Goal: Information Seeking & Learning: Learn about a topic

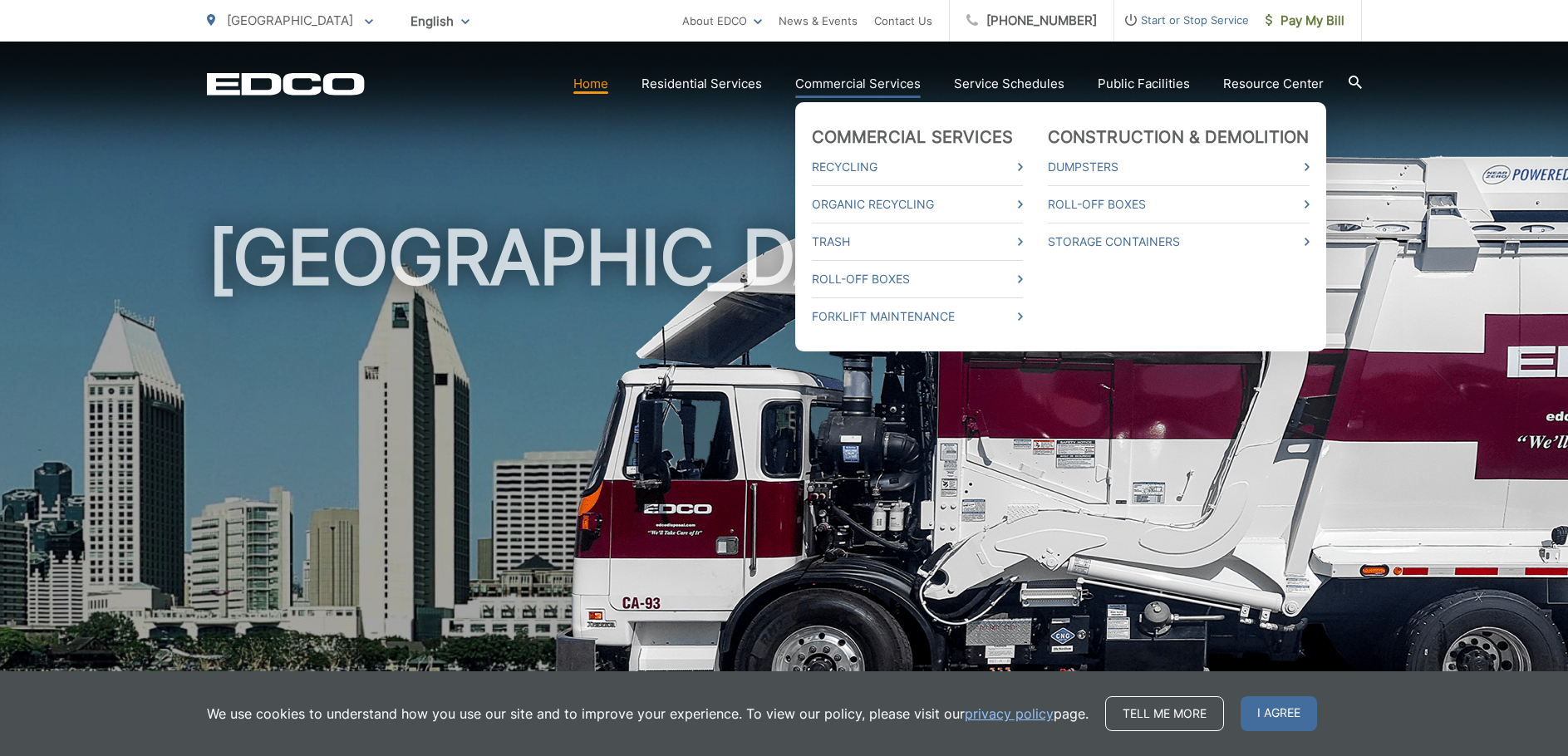
click at [880, 80] on link "Commercial Services" at bounding box center [857, 84] width 125 height 20
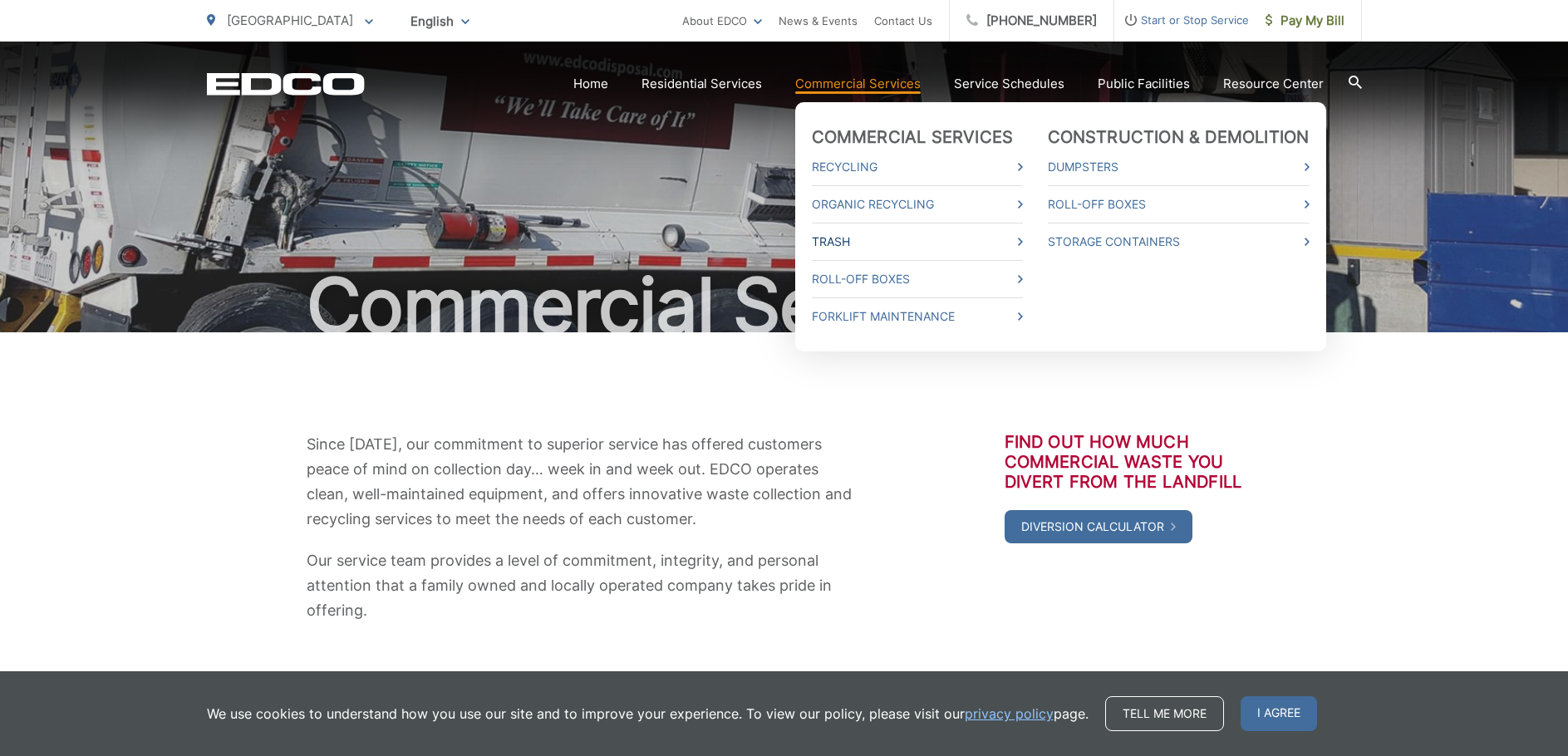
click at [828, 242] on link "Trash" at bounding box center [918, 242] width 211 height 20
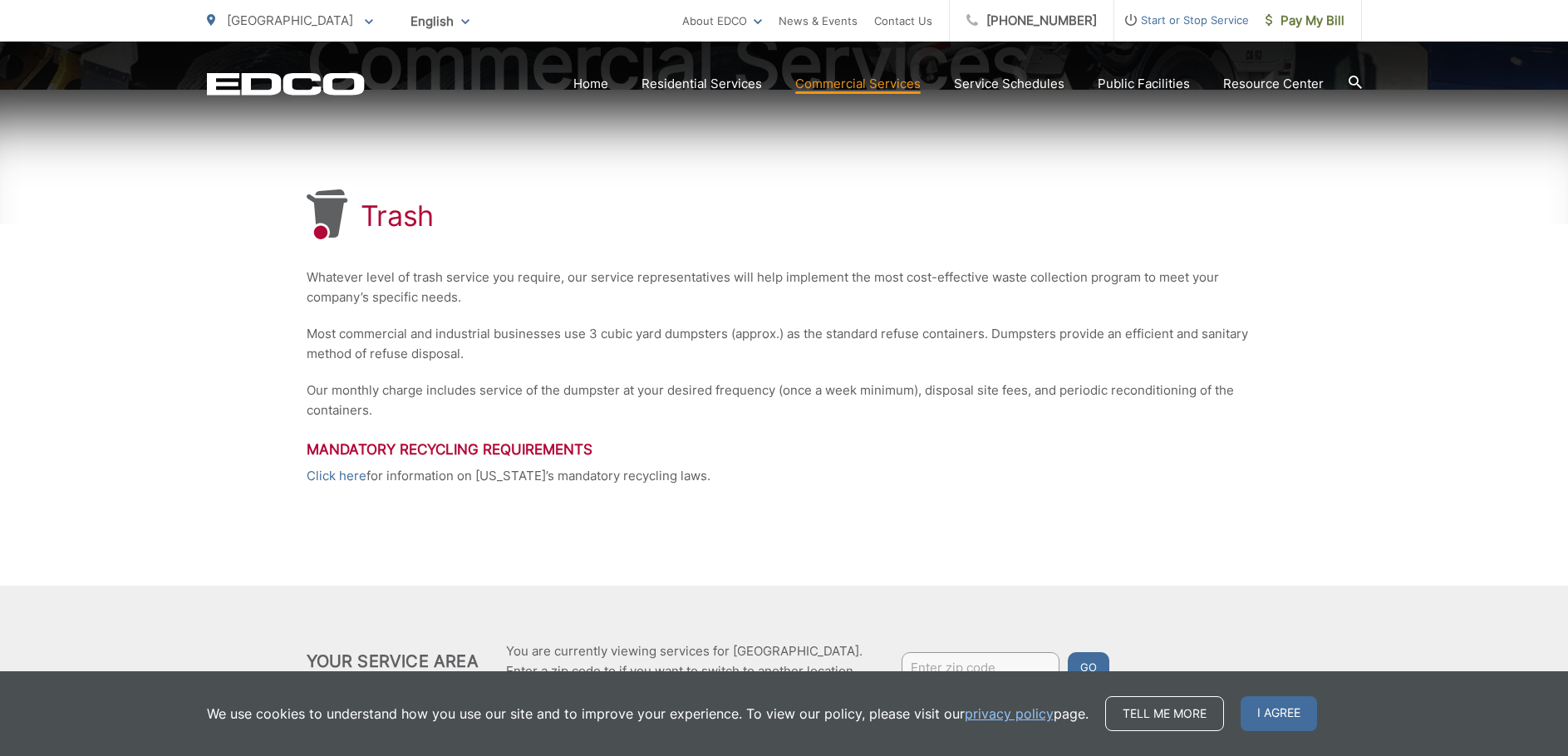
scroll to position [326, 0]
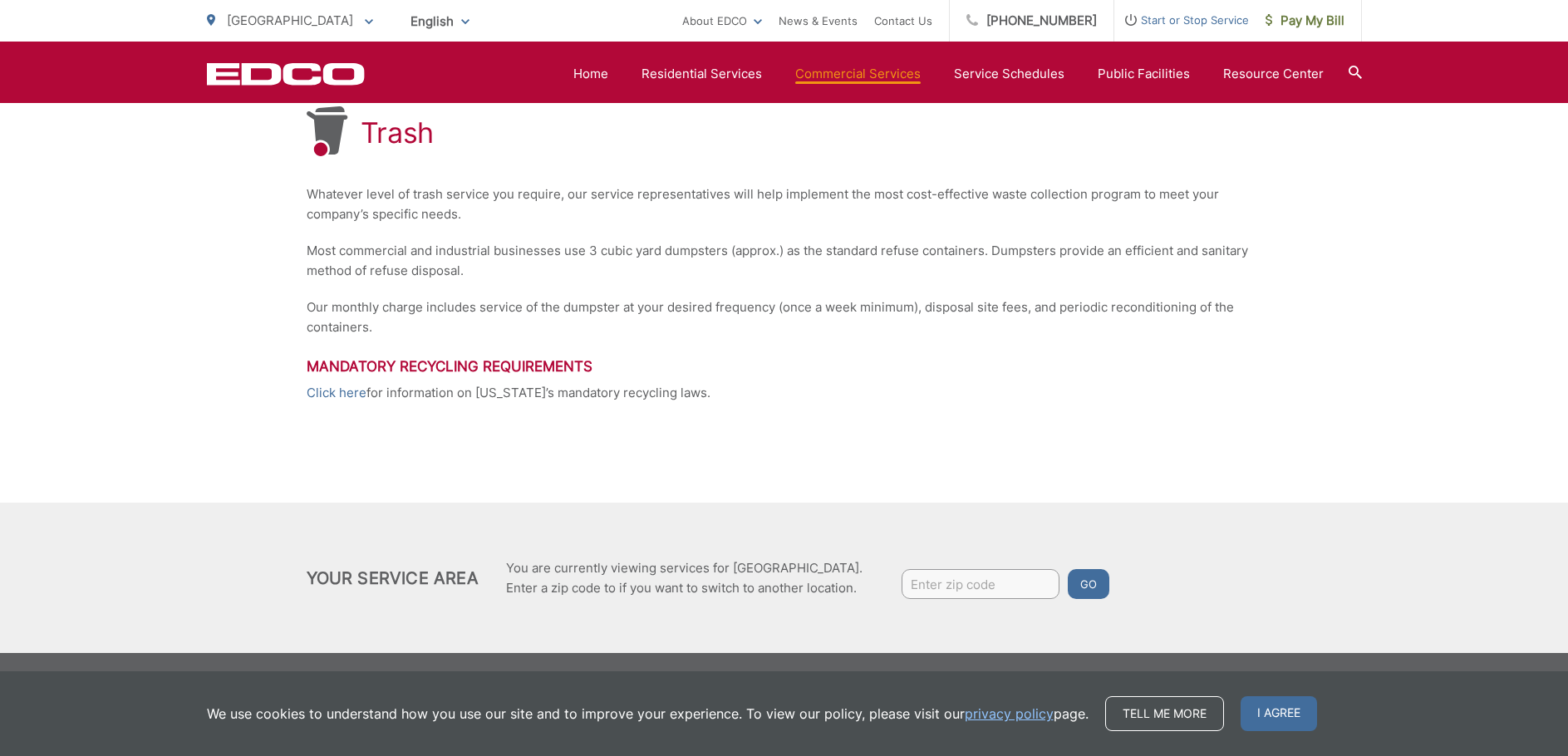
click at [1031, 588] on input "Enter zip code" at bounding box center [981, 585] width 158 height 30
type input "92105"
click at [1068, 569] on button "Go" at bounding box center [1088, 585] width 42 height 30
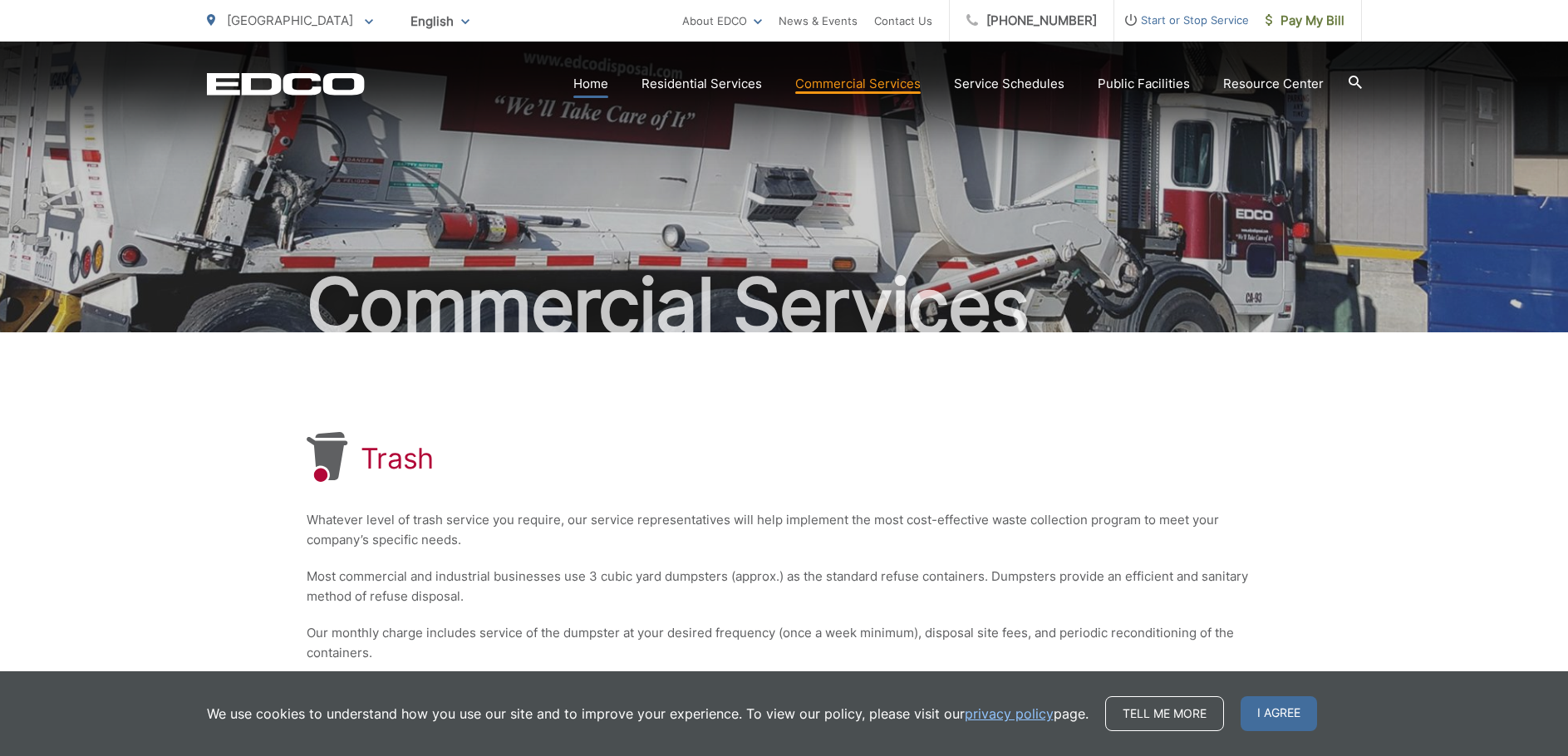
click at [606, 82] on link "Home" at bounding box center [590, 84] width 35 height 20
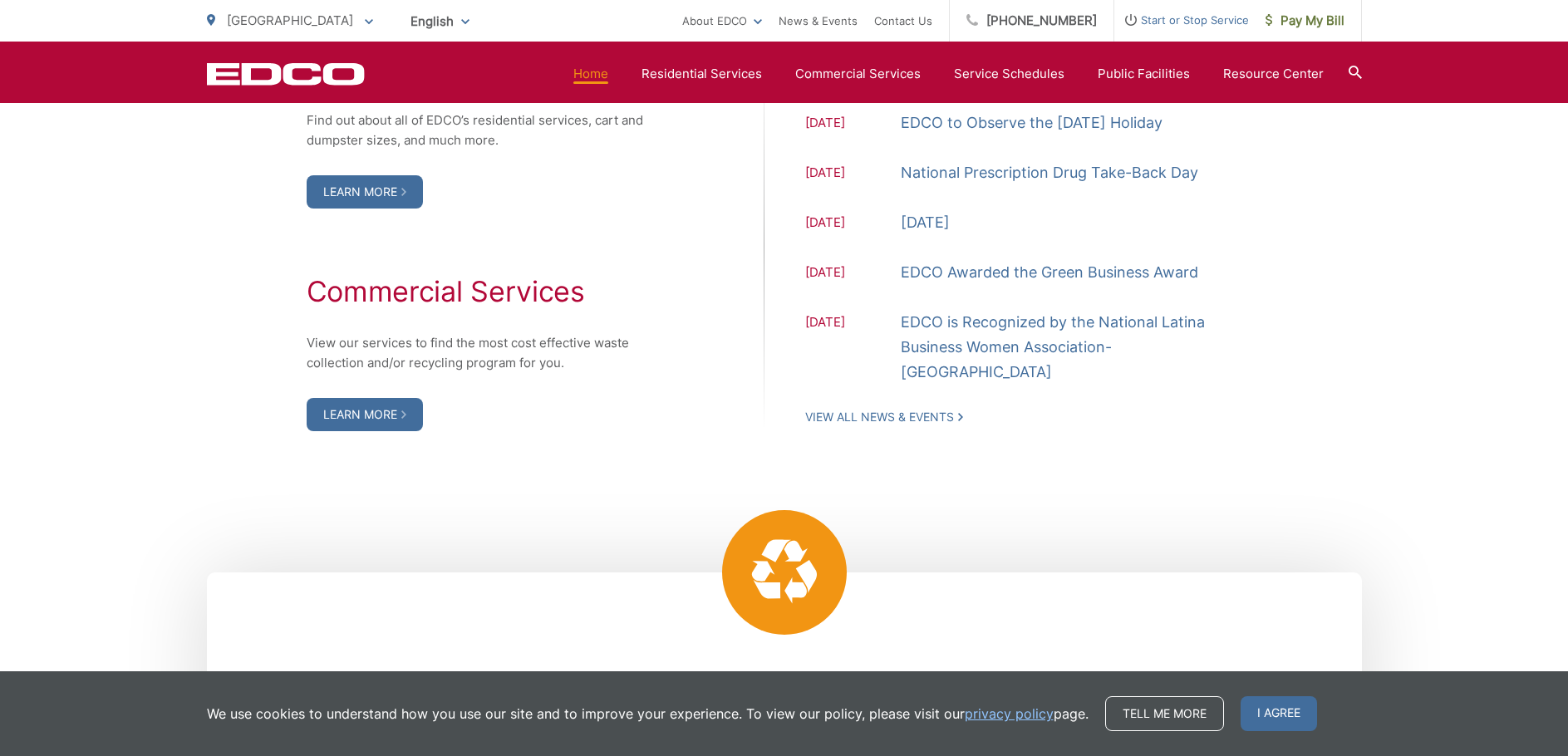
scroll to position [1827, 0]
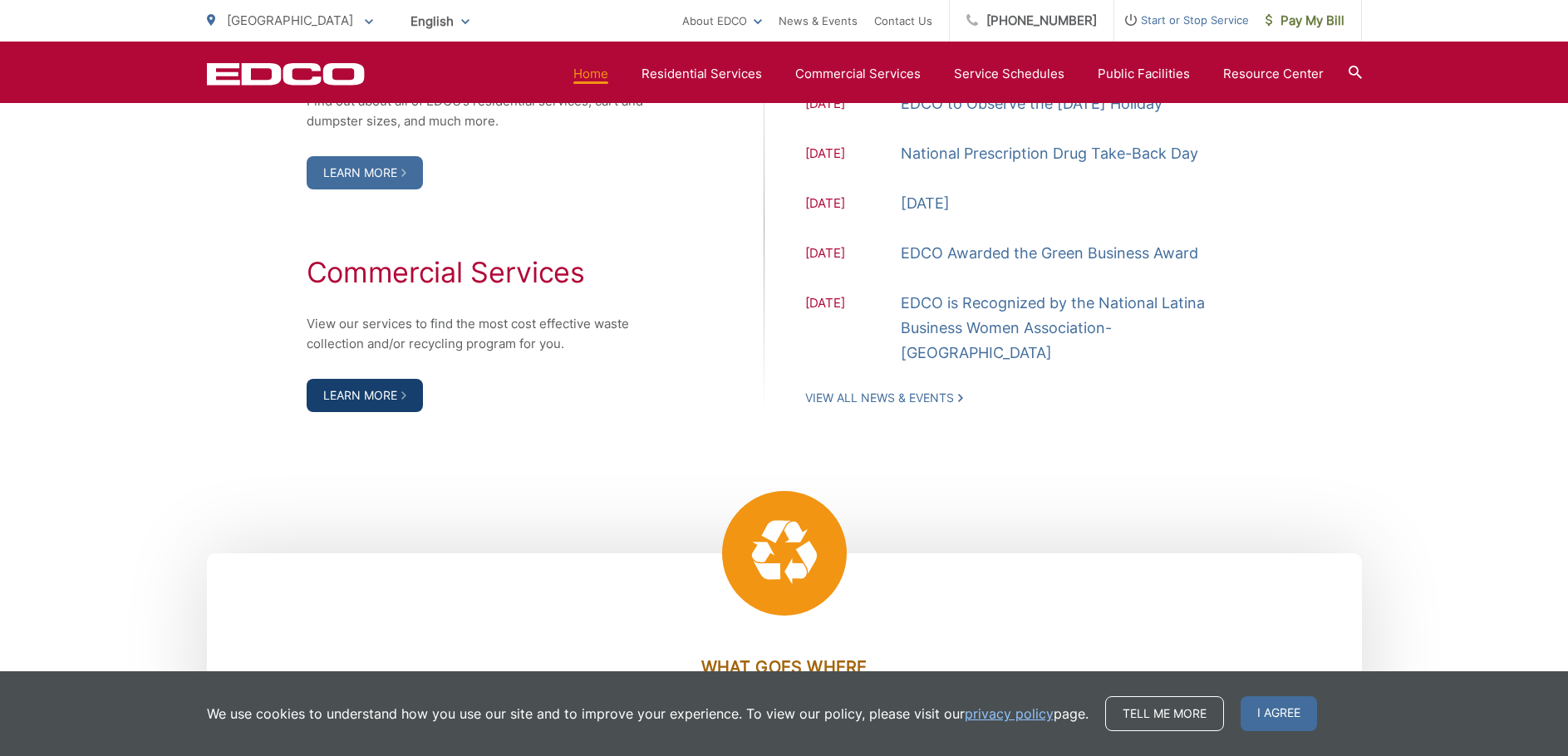
click at [378, 403] on link "Learn More" at bounding box center [364, 394] width 116 height 33
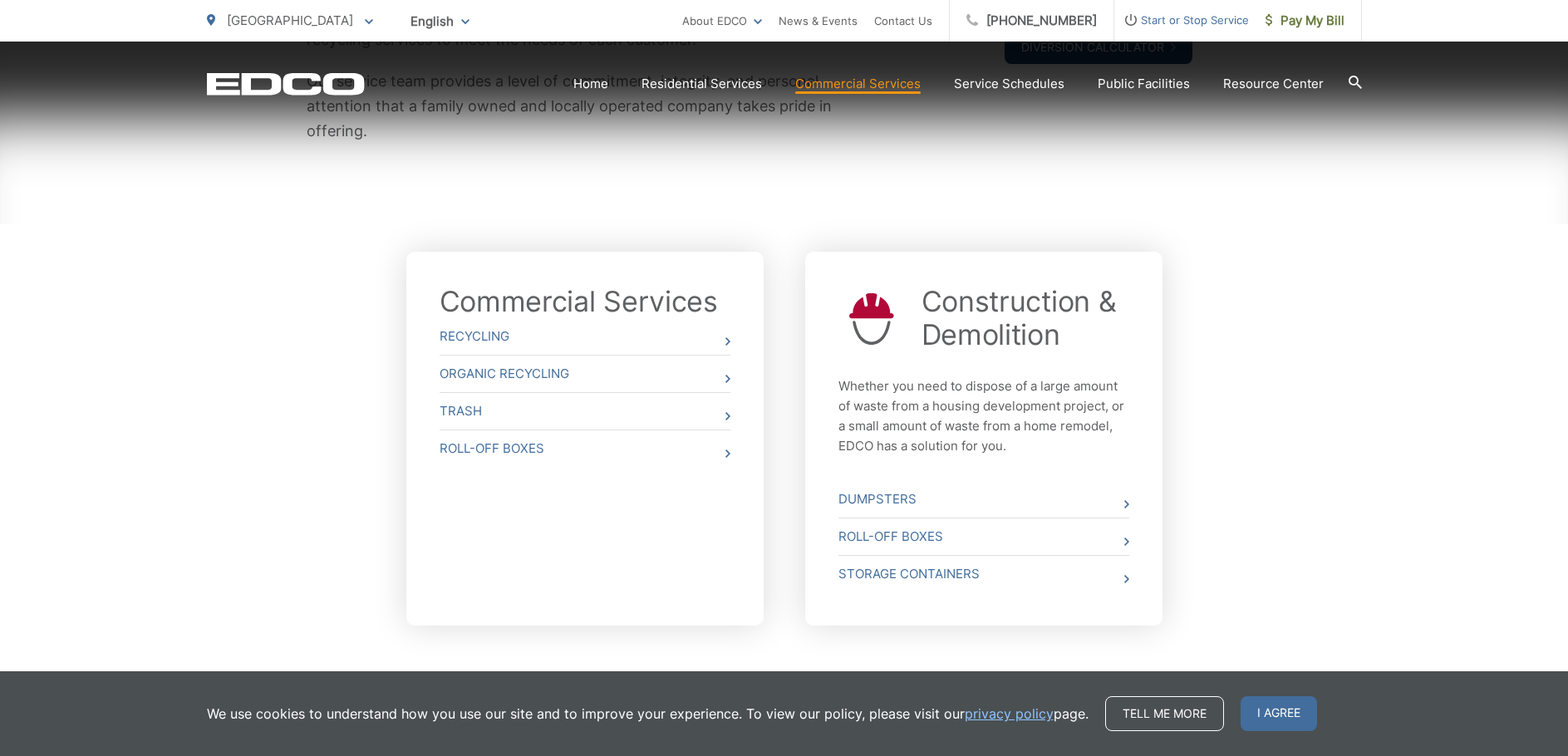
scroll to position [498, 0]
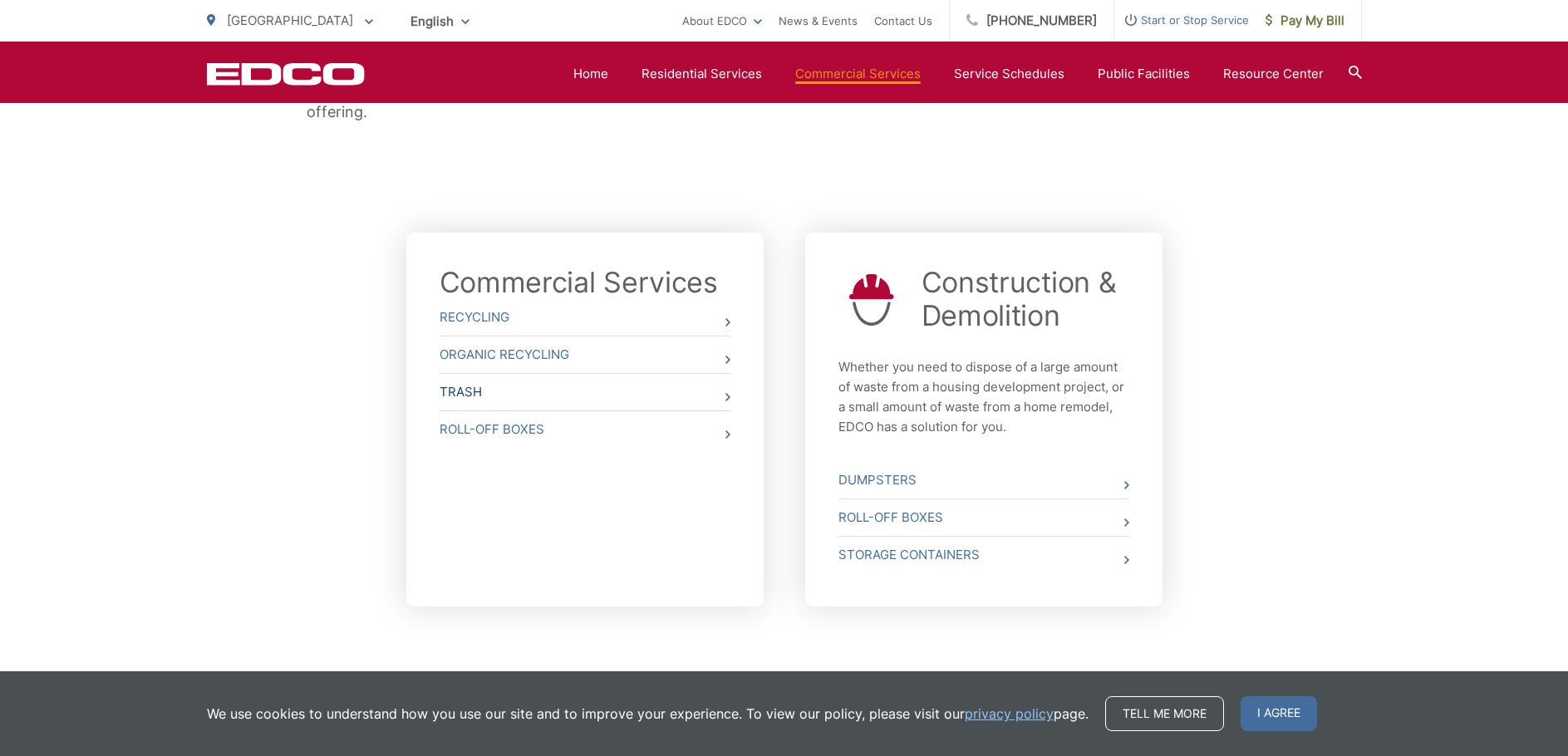
click at [727, 392] on span at bounding box center [728, 397] width 5 height 20
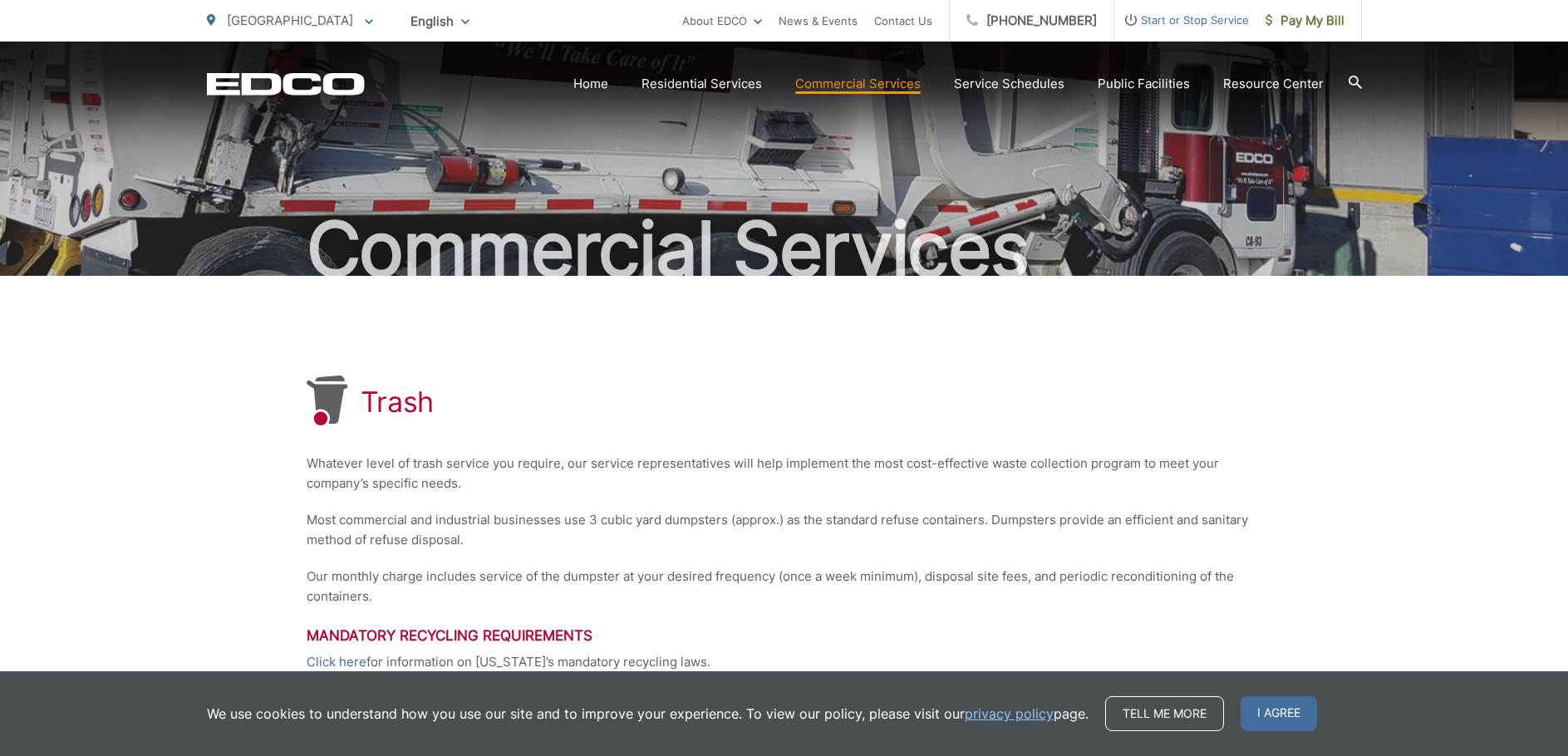
scroll to position [326, 0]
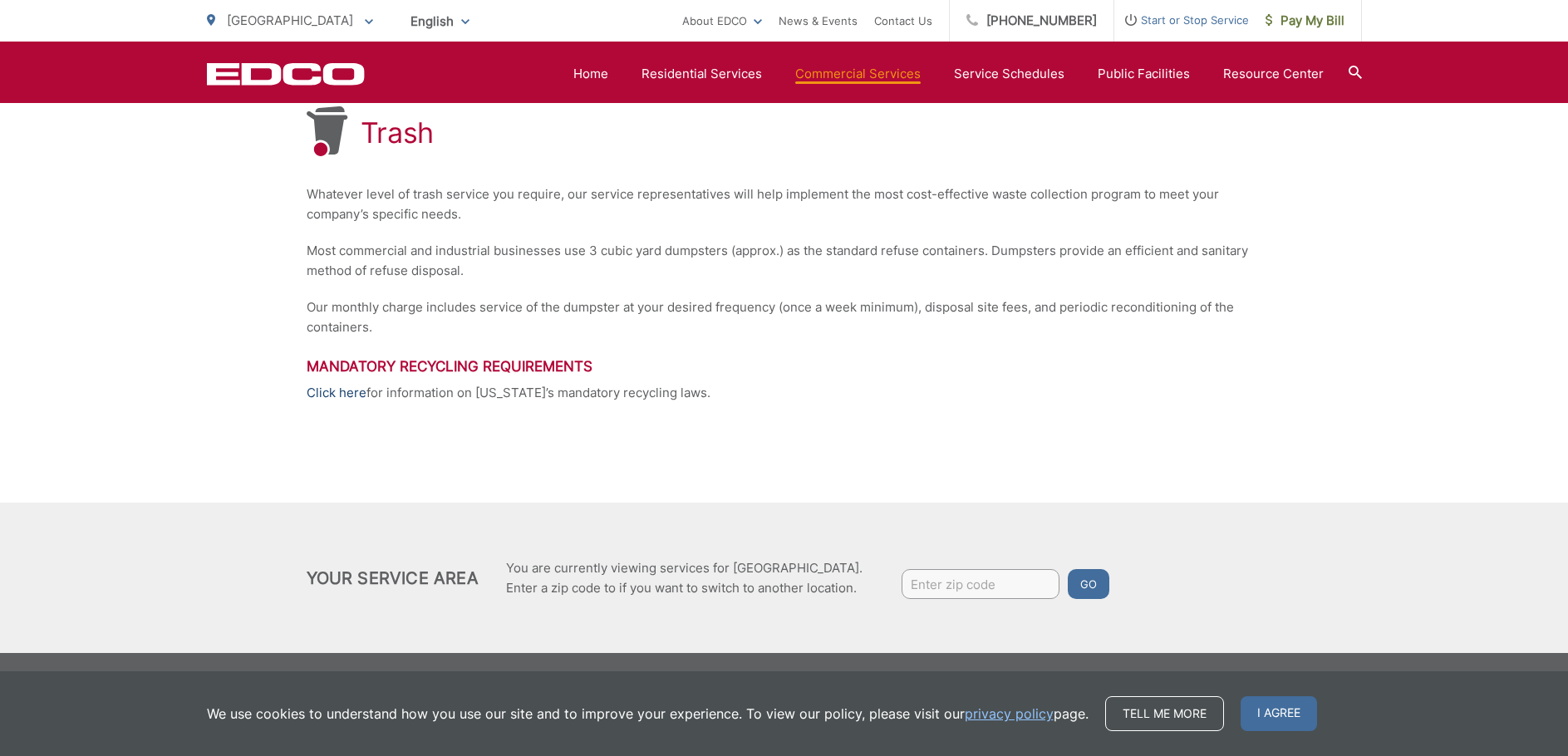
click at [326, 396] on link "Click here" at bounding box center [336, 393] width 60 height 20
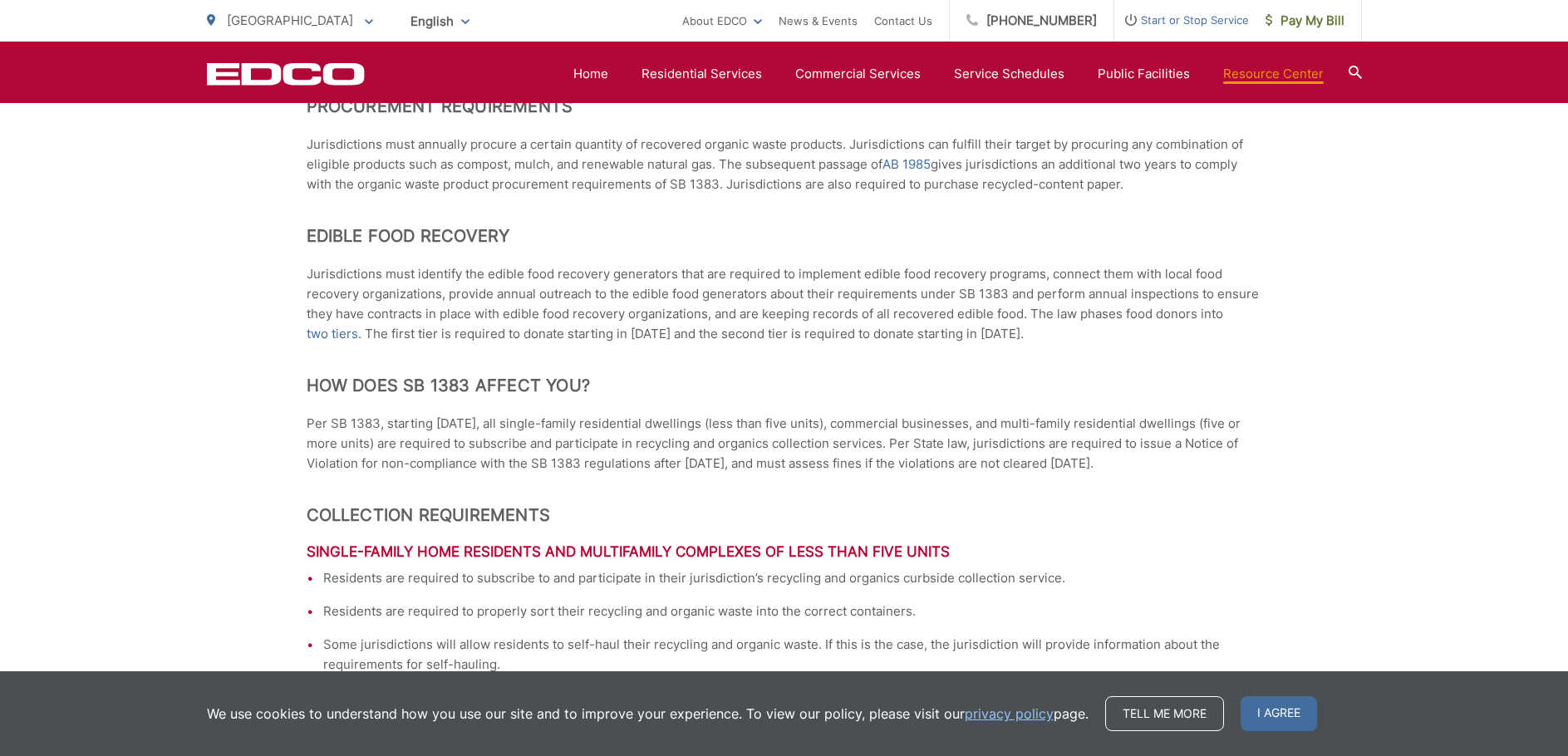
scroll to position [1495, 0]
